Goal: Information Seeking & Learning: Check status

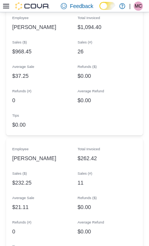
scroll to position [990, 0]
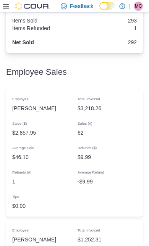
scroll to position [641, 0]
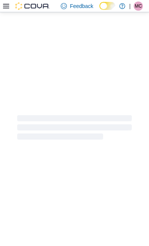
click at [8, 8] on icon at bounding box center [6, 6] width 6 height 6
click at [29, 212] on div at bounding box center [74, 129] width 149 height 234
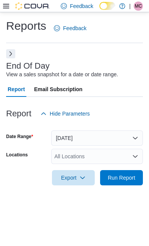
scroll to position [17, 0]
click at [8, 49] on button "Next" at bounding box center [10, 53] width 9 height 9
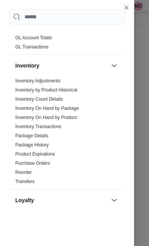
scroll to position [309, 0]
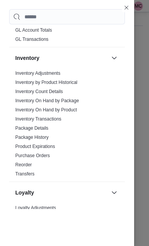
click at [62, 111] on link "Inventory On Hand by Product" at bounding box center [45, 109] width 61 height 5
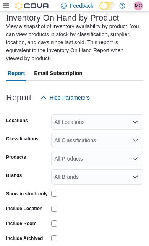
scroll to position [49, 0]
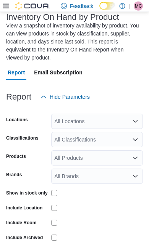
click at [133, 120] on icon "Open list of options" at bounding box center [135, 121] width 6 height 6
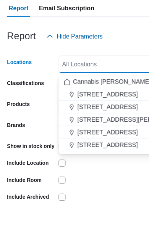
click at [103, 155] on span "123 Garafraxa St S." at bounding box center [94, 159] width 53 height 8
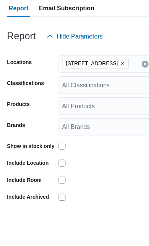
scroll to position [83, 0]
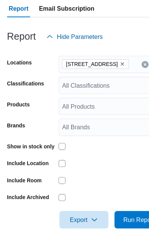
click at [120, 220] on span "Run Report" at bounding box center [121, 224] width 27 height 8
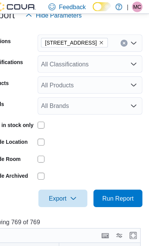
scroll to position [133, 0]
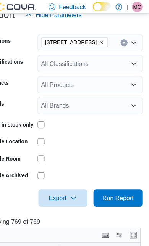
click at [105, 39] on icon "Remove 123 Garafraxa St S. from selection in this group" at bounding box center [107, 37] width 5 height 5
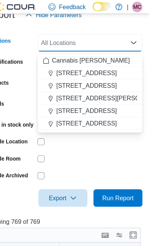
scroll to position [107, 0]
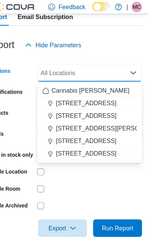
click at [100, 114] on span "17 Albert Street Southampton" at bounding box center [116, 112] width 97 height 8
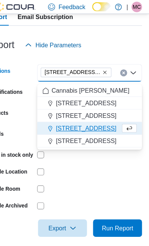
click at [108, 39] on div "Report Hide Parameters" at bounding box center [74, 39] width 137 height 15
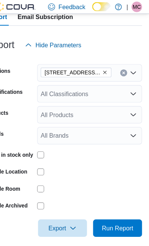
click at [113, 202] on span "Run Report" at bounding box center [121, 200] width 27 height 8
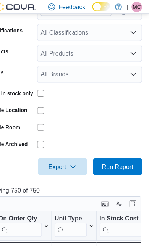
click at [109, 117] on div at bounding box center [97, 111] width 92 height 12
